Goal: Task Accomplishment & Management: Manage account settings

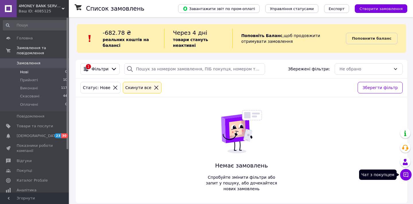
click at [406, 174] on icon at bounding box center [406, 175] width 6 height 6
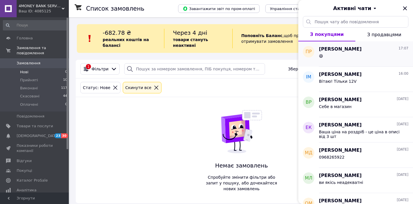
click at [337, 59] on div "😄" at bounding box center [364, 57] width 90 height 9
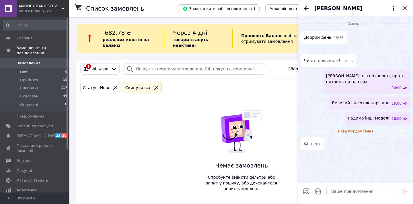
scroll to position [50, 0]
click at [243, 108] on div "Немає замовлень Спробуйте змінити фільтри або запит у пошуку, або дочекайтеся н…" at bounding box center [242, 150] width 76 height 106
click at [409, 7] on div "[PERSON_NAME]" at bounding box center [355, 8] width 115 height 16
click at [403, 7] on icon "Закрити" at bounding box center [405, 8] width 4 height 4
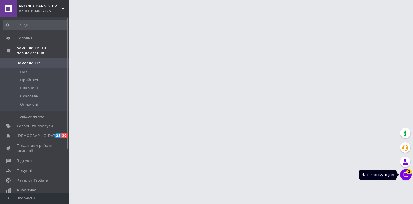
click at [406, 174] on icon at bounding box center [406, 175] width 6 height 6
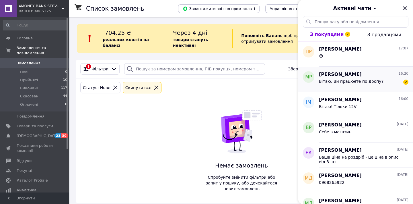
click at [348, 80] on span "Вітаю. Ви працюєте по дропу?" at bounding box center [351, 81] width 65 height 5
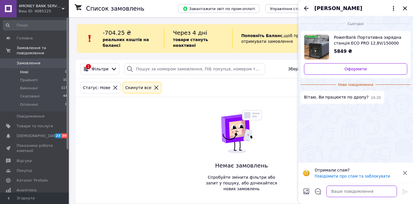
click at [336, 191] on textarea at bounding box center [362, 190] width 71 height 11
type textarea "Вітаю! Ні"
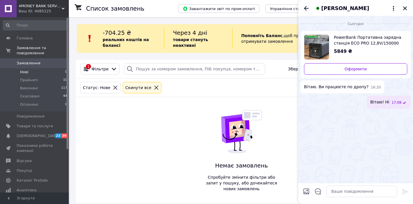
click at [307, 9] on icon "Назад" at bounding box center [306, 8] width 7 height 7
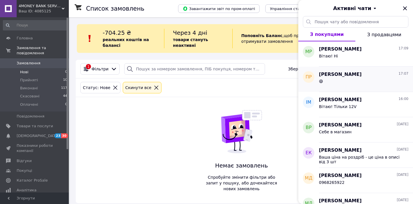
click at [332, 72] on span "[PERSON_NAME]" at bounding box center [340, 74] width 43 height 7
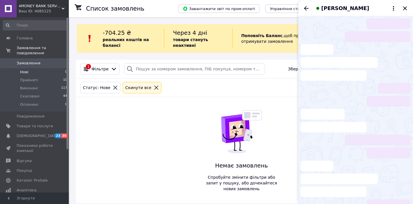
scroll to position [40, 0]
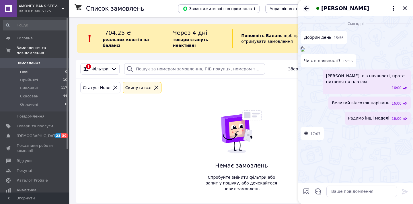
click at [304, 8] on icon "Назад" at bounding box center [306, 8] width 7 height 7
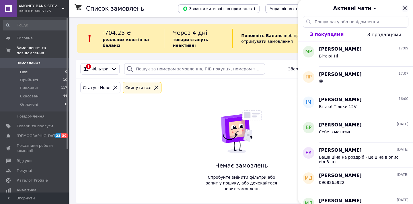
click at [406, 8] on icon "Закрити" at bounding box center [405, 8] width 7 height 7
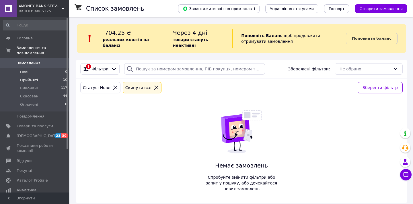
click at [36, 80] on span "Прийняті" at bounding box center [29, 79] width 18 height 5
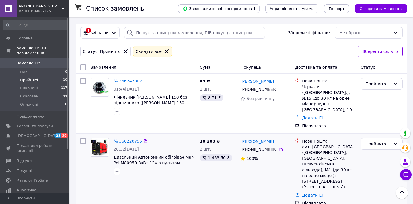
scroll to position [28, 0]
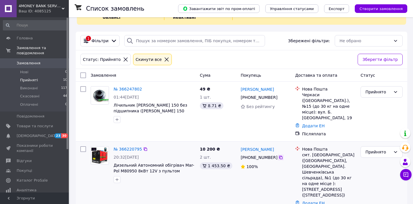
click at [279, 155] on icon at bounding box center [281, 157] width 5 height 5
